Goal: Transaction & Acquisition: Purchase product/service

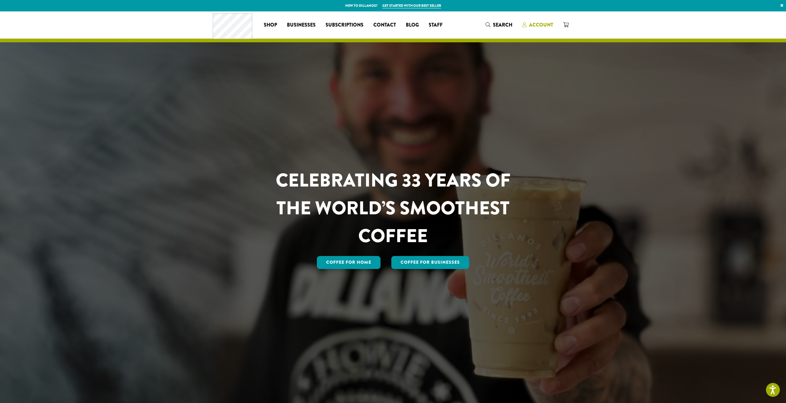
click at [540, 22] on span "Account" at bounding box center [541, 24] width 24 height 7
click at [538, 25] on span "Account" at bounding box center [541, 24] width 24 height 7
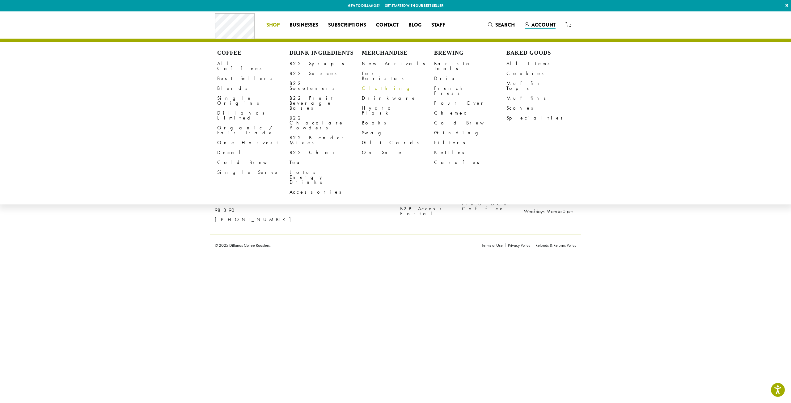
click at [369, 83] on link "Clothing" at bounding box center [398, 88] width 72 height 10
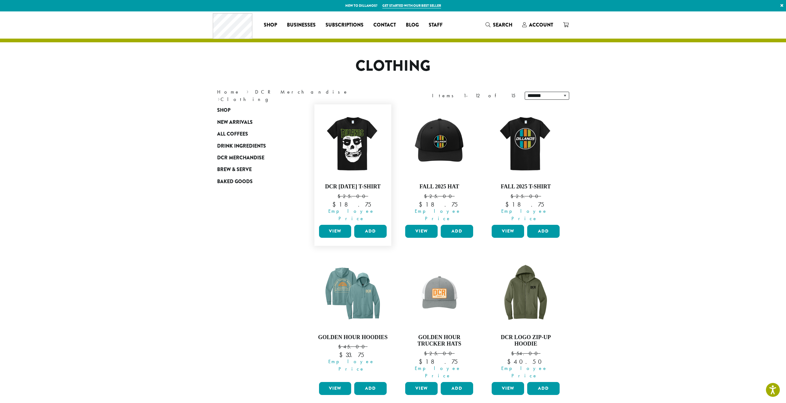
click at [333, 232] on link "View" at bounding box center [335, 231] width 32 height 13
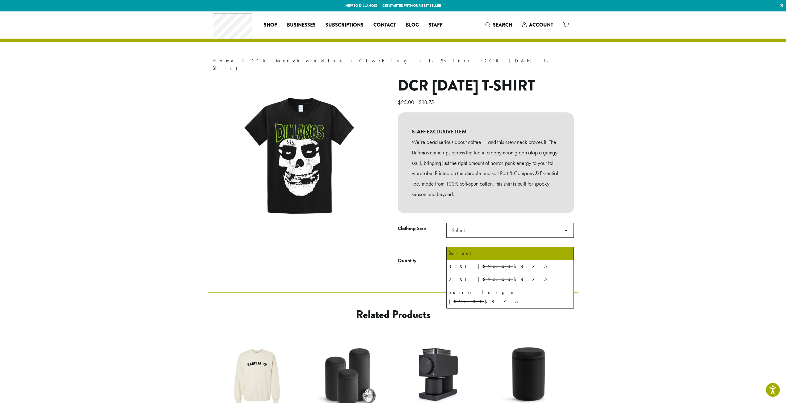
click at [502, 238] on span "Select" at bounding box center [511, 230] width 128 height 15
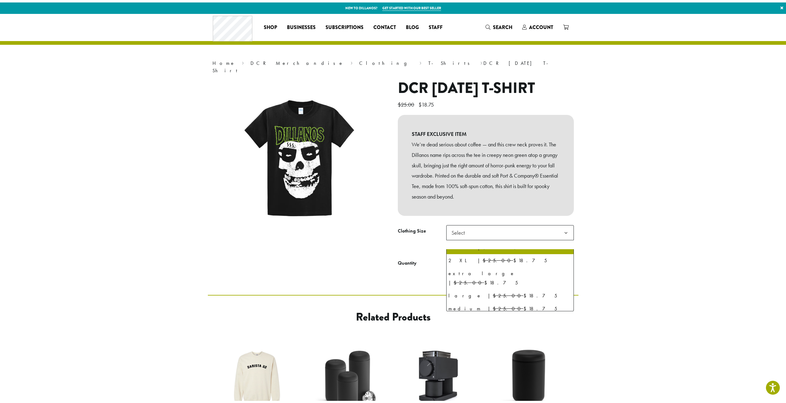
scroll to position [29, 0]
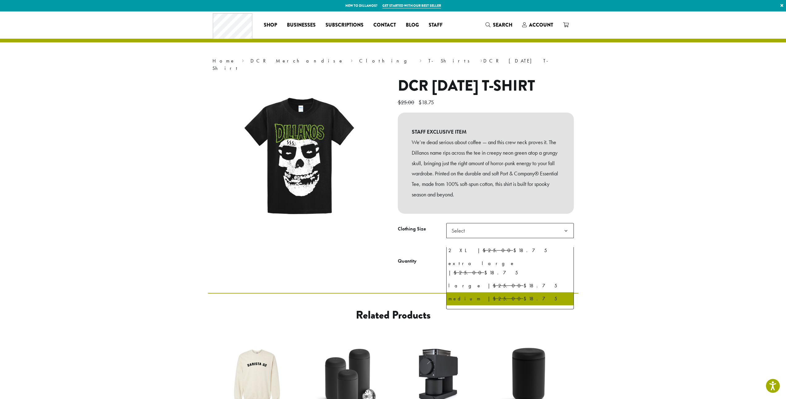
select select "******"
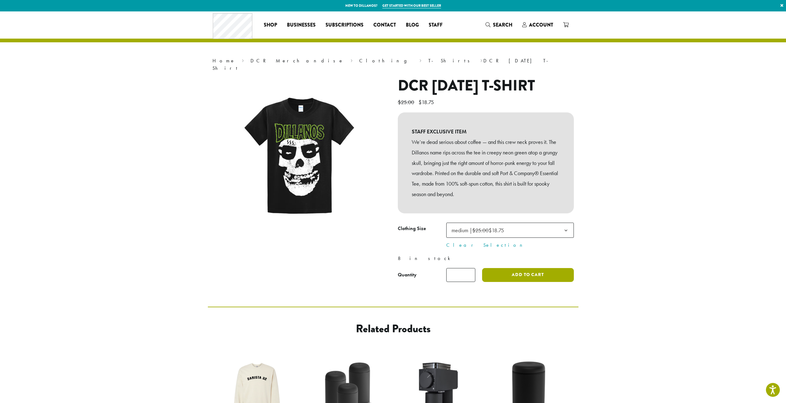
click at [503, 282] on button "Add to cart" at bounding box center [527, 275] width 91 height 14
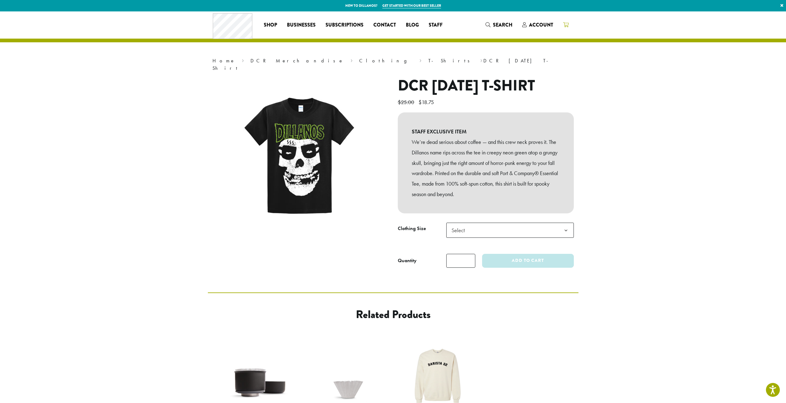
click at [563, 29] on link at bounding box center [565, 25] width 15 height 10
click at [564, 28] on span at bounding box center [566, 25] width 6 height 8
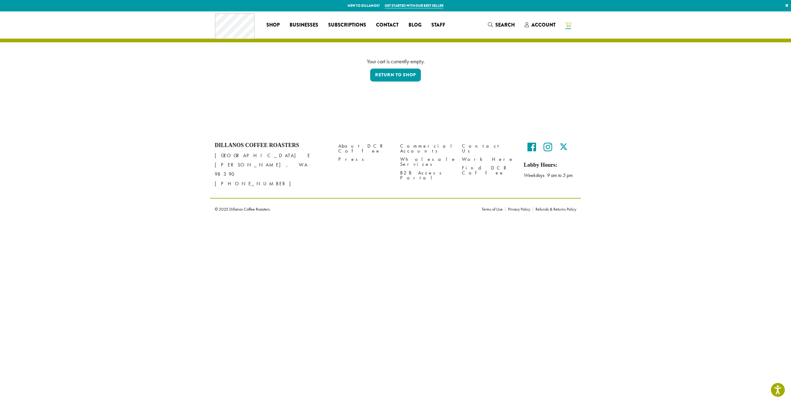
click at [566, 25] on icon at bounding box center [569, 24] width 6 height 5
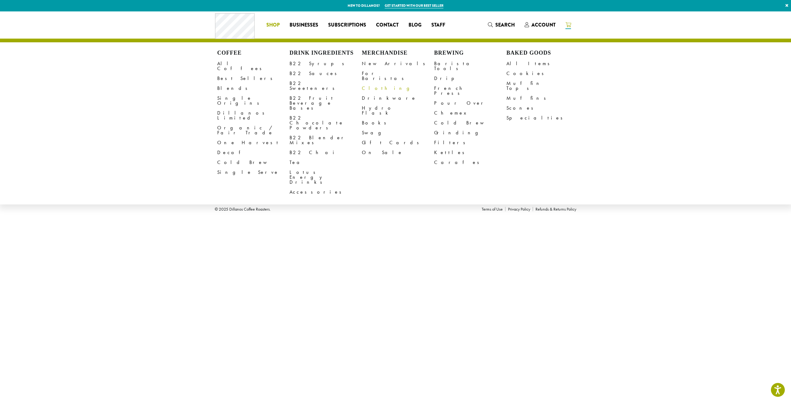
click at [375, 86] on link "Clothing" at bounding box center [398, 88] width 72 height 10
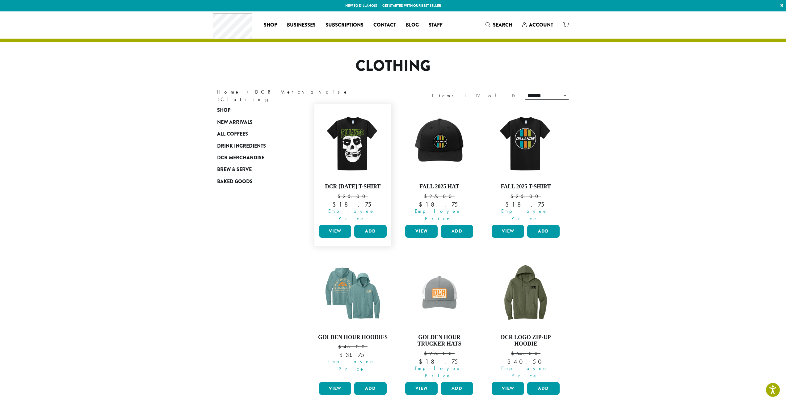
click at [335, 232] on link "View" at bounding box center [335, 231] width 32 height 13
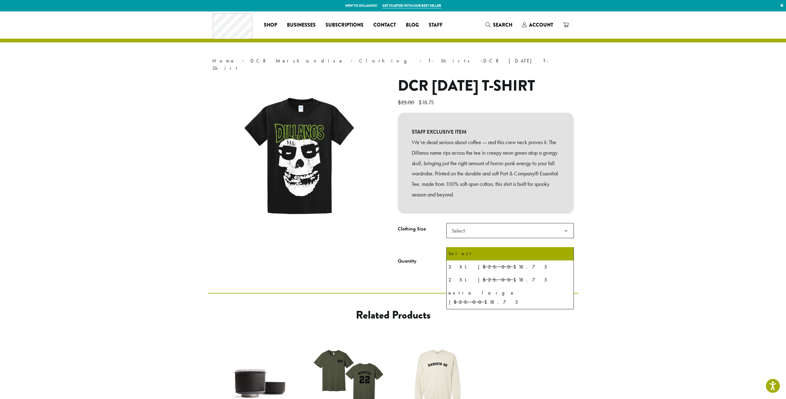
click at [491, 236] on span "Select" at bounding box center [511, 230] width 128 height 15
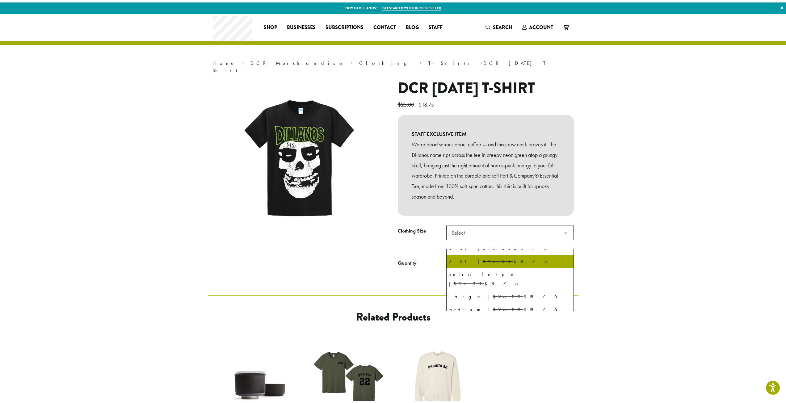
scroll to position [29, 0]
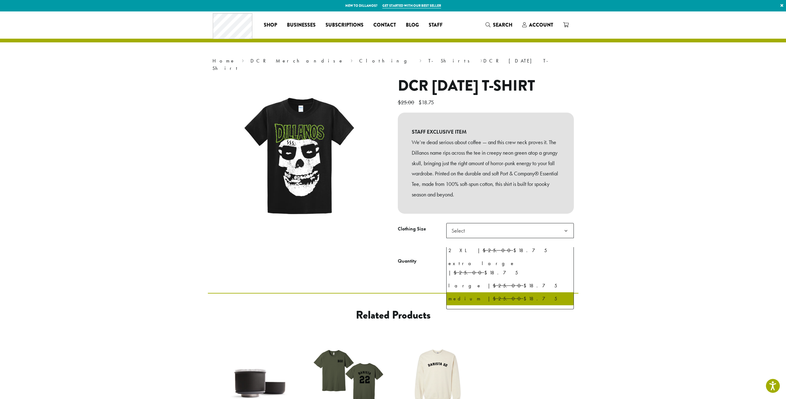
select select "******"
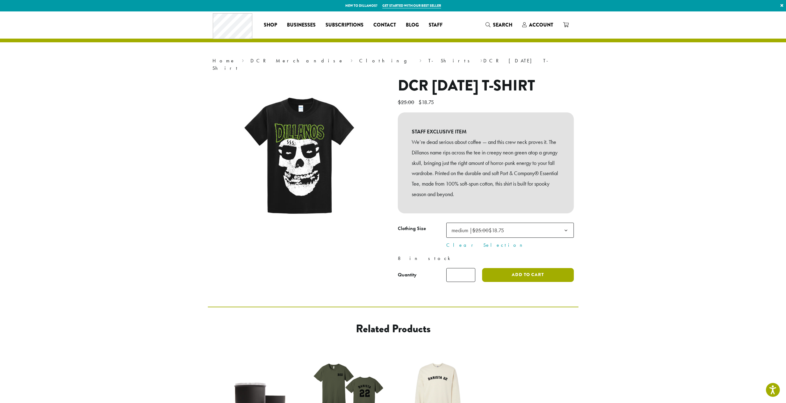
click at [517, 282] on button "Add to cart" at bounding box center [527, 275] width 91 height 14
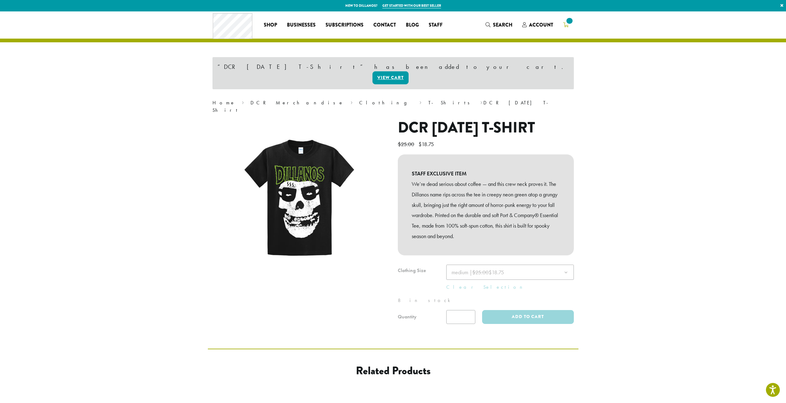
click at [568, 23] on span at bounding box center [570, 21] width 8 height 8
click at [568, 23] on span "1" at bounding box center [570, 21] width 8 height 8
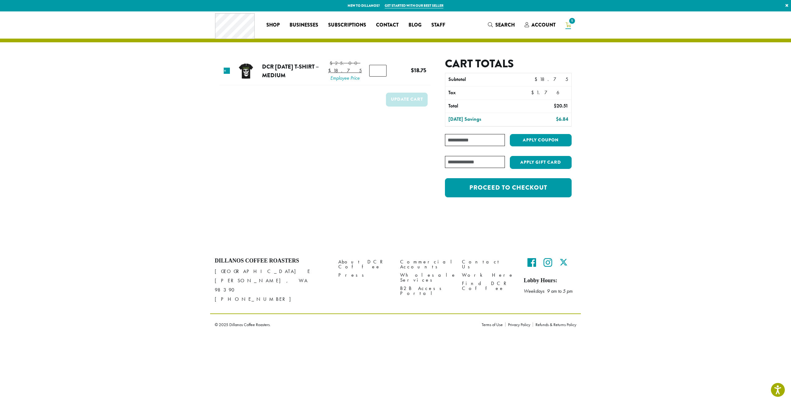
click at [480, 137] on input "Coupon:" at bounding box center [475, 140] width 60 height 12
paste input "**********"
type input "**********"
click at [544, 136] on button "Apply coupon" at bounding box center [541, 140] width 62 height 13
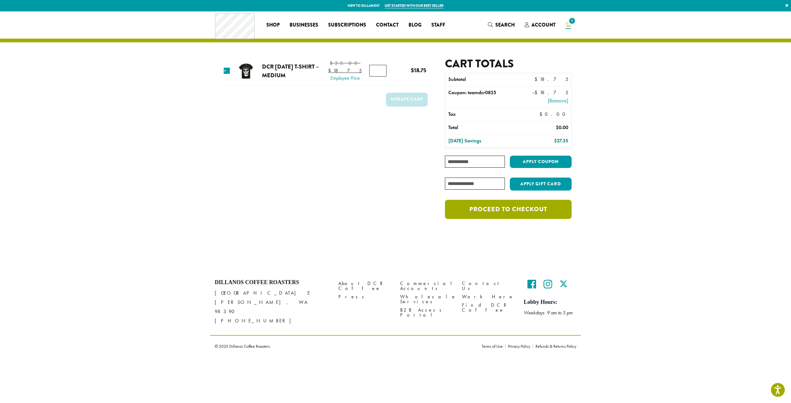
click at [482, 209] on link "Proceed to checkout" at bounding box center [508, 209] width 127 height 19
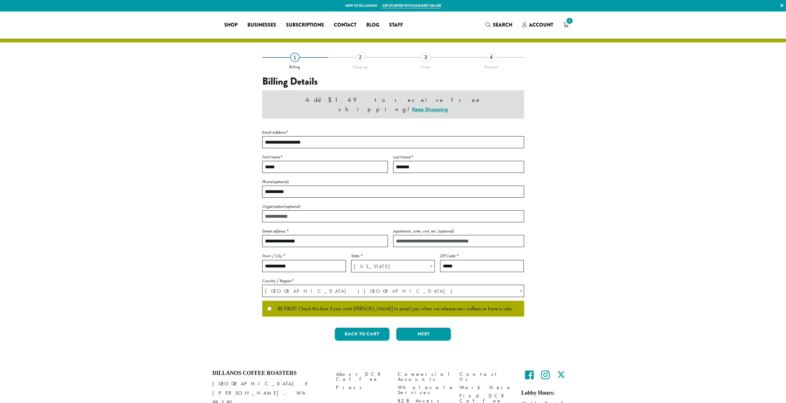
select select "**"
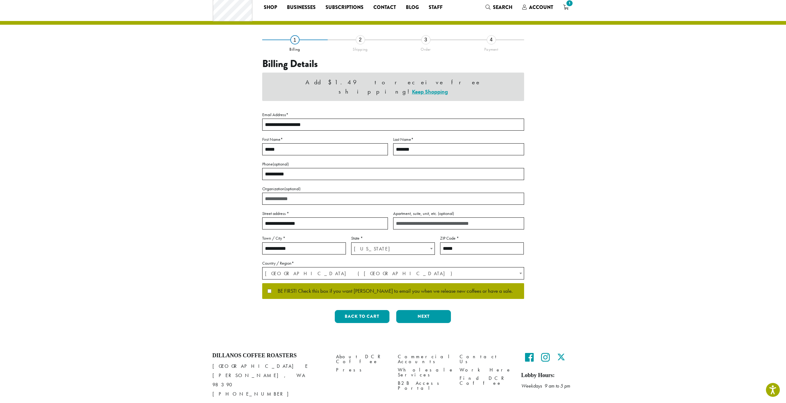
scroll to position [27, 0]
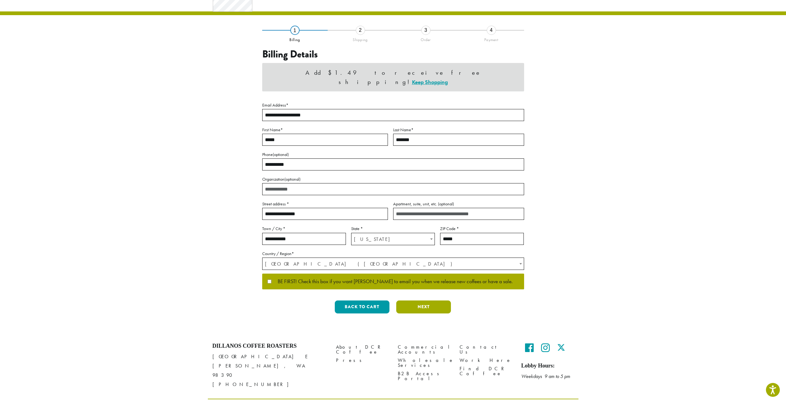
click at [430, 301] on button "Next" at bounding box center [423, 307] width 55 height 13
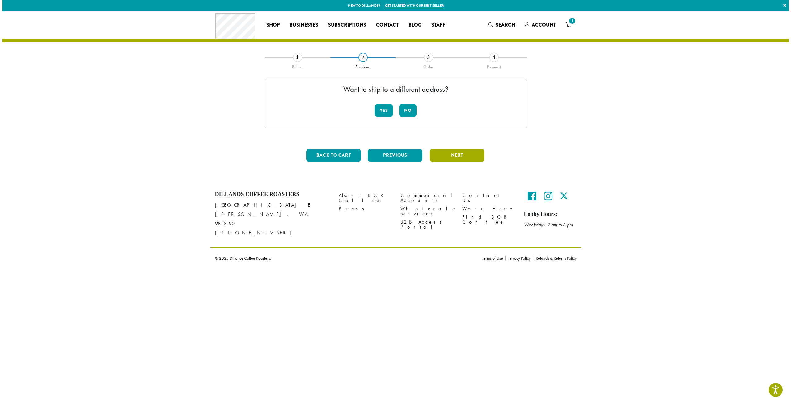
scroll to position [0, 0]
click at [408, 107] on button "No" at bounding box center [407, 110] width 17 height 13
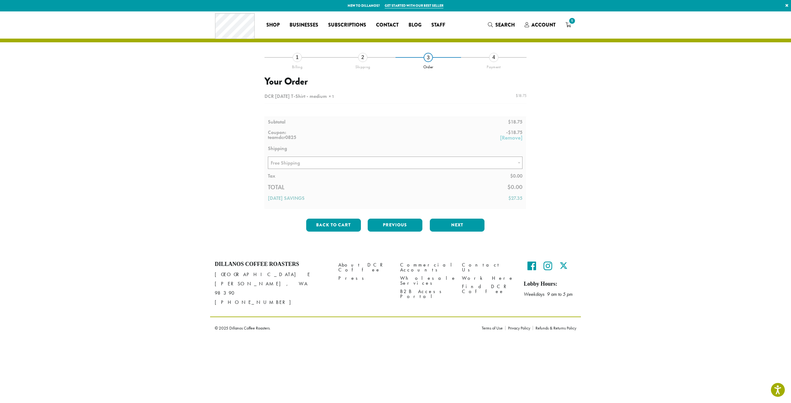
click at [368, 164] on div at bounding box center [396, 149] width 262 height 119
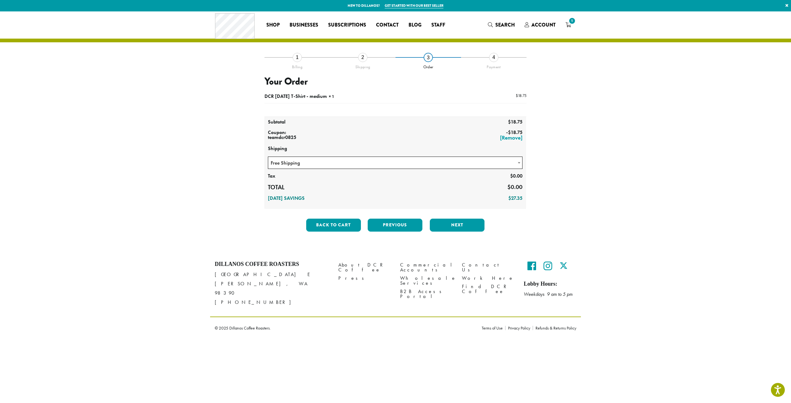
click at [472, 166] on span "Free Shipping" at bounding box center [395, 163] width 254 height 12
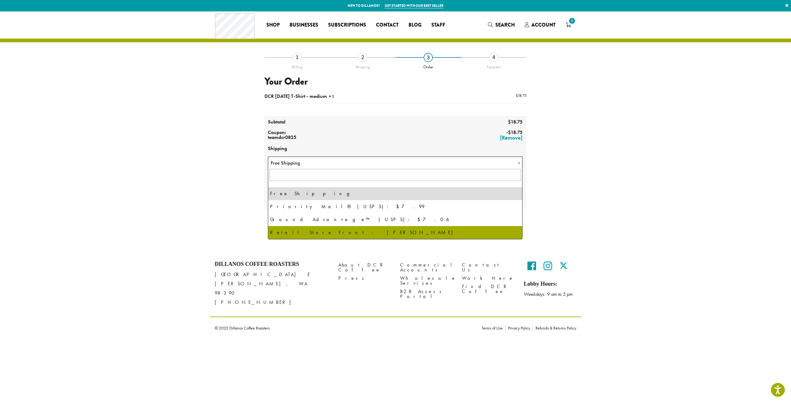
select select "**********"
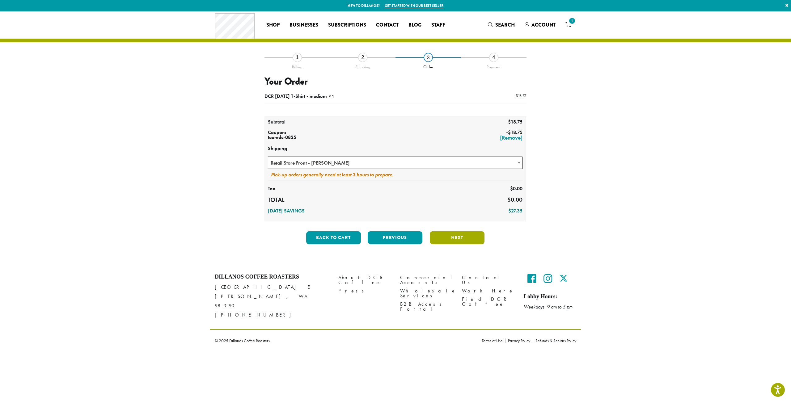
click at [452, 237] on button "Next" at bounding box center [457, 237] width 55 height 13
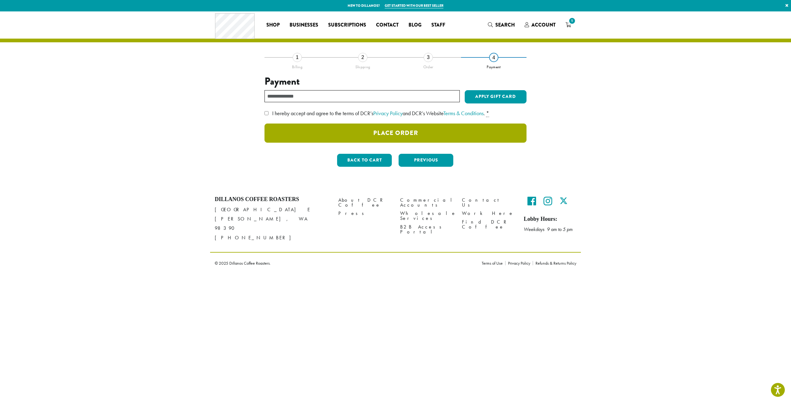
click at [438, 133] on button "Place Order" at bounding box center [396, 133] width 262 height 19
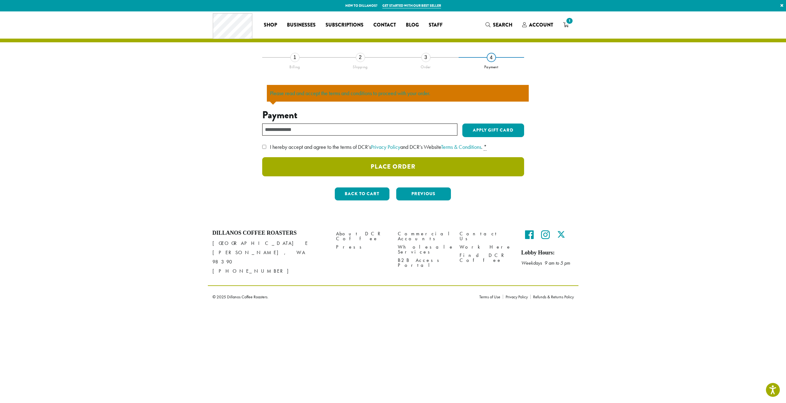
click at [312, 171] on button "Place Order" at bounding box center [393, 166] width 262 height 19
